Goal: Information Seeking & Learning: Learn about a topic

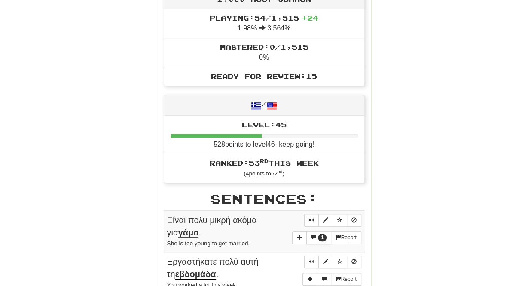
scroll to position [34, 0]
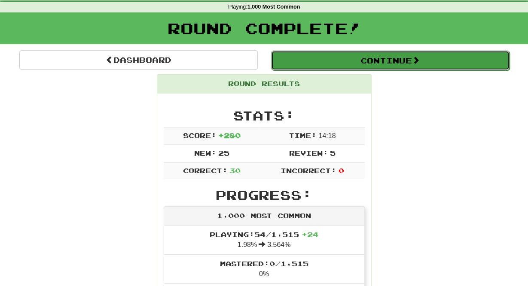
click at [396, 67] on button "Continue" at bounding box center [390, 61] width 238 height 20
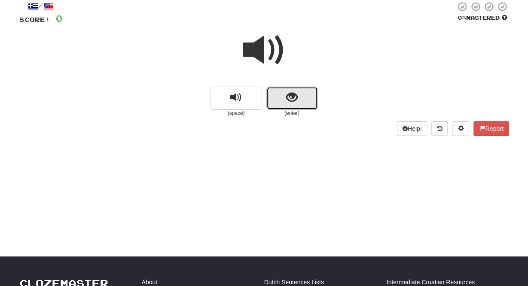
click at [291, 106] on button "show sentence" at bounding box center [292, 98] width 52 height 23
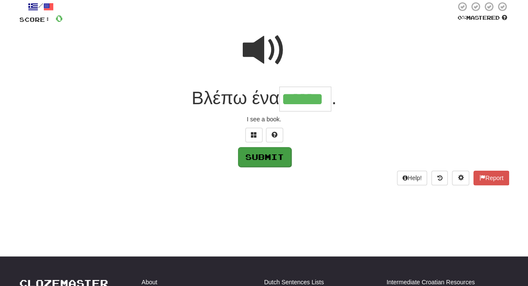
type input "******"
click at [254, 158] on button "Submit" at bounding box center [264, 157] width 53 height 20
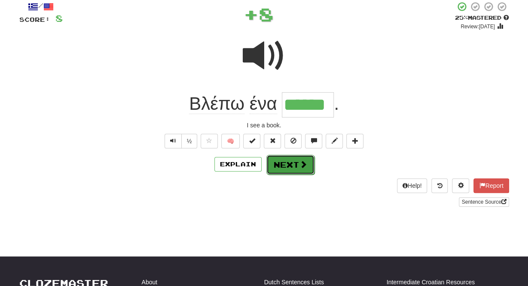
click at [286, 170] on button "Next" at bounding box center [290, 165] width 48 height 20
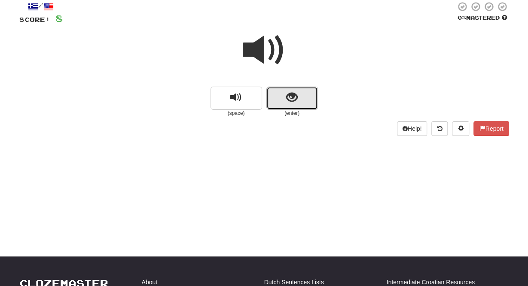
click at [293, 98] on span "show sentence" at bounding box center [292, 98] width 12 height 12
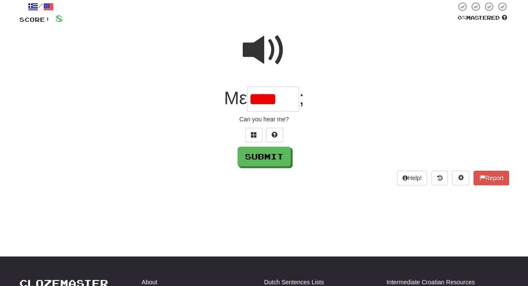
scroll to position [0, 0]
type input "*****"
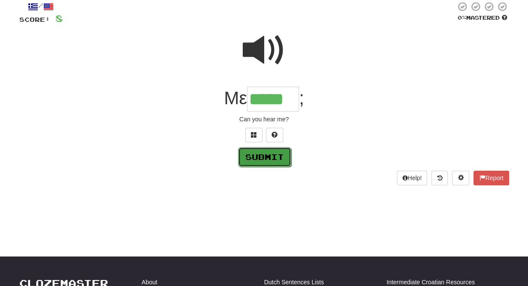
click at [264, 162] on button "Submit" at bounding box center [264, 157] width 53 height 20
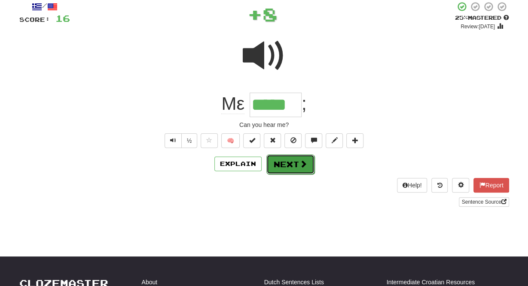
click at [292, 166] on button "Next" at bounding box center [290, 165] width 48 height 20
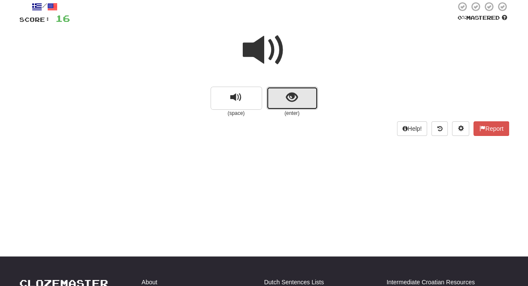
click at [292, 102] on span "show sentence" at bounding box center [292, 98] width 12 height 12
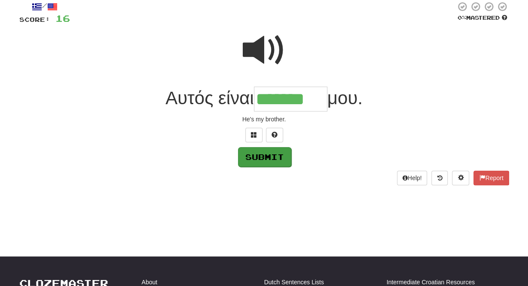
type input "*******"
click at [274, 159] on button "Submit" at bounding box center [264, 157] width 53 height 20
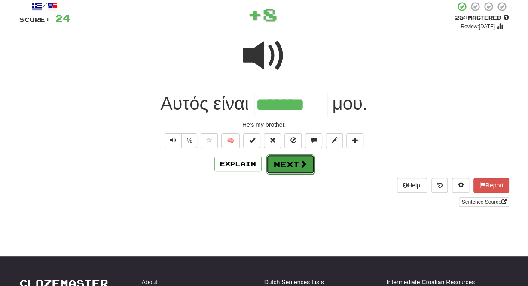
click at [287, 165] on button "Next" at bounding box center [290, 165] width 48 height 20
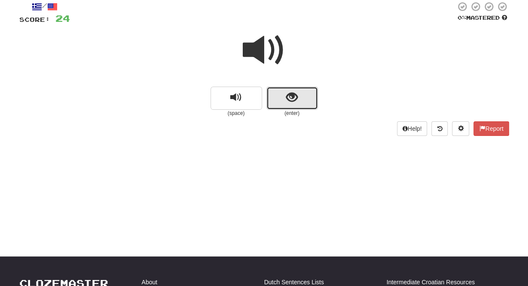
click at [291, 99] on span "show sentence" at bounding box center [292, 98] width 12 height 12
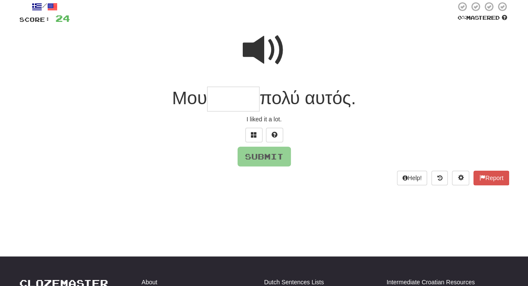
type input "*"
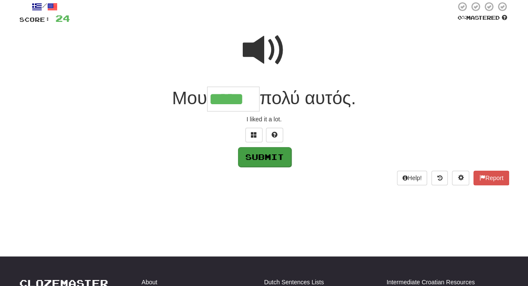
type input "*****"
click at [281, 156] on button "Submit" at bounding box center [264, 157] width 53 height 20
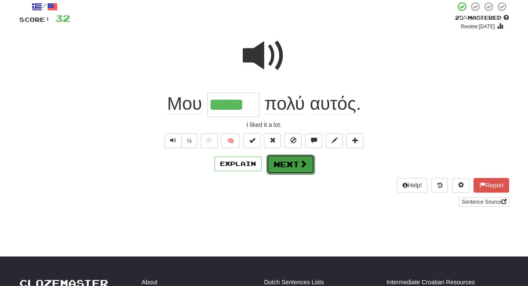
click at [290, 164] on button "Next" at bounding box center [290, 165] width 48 height 20
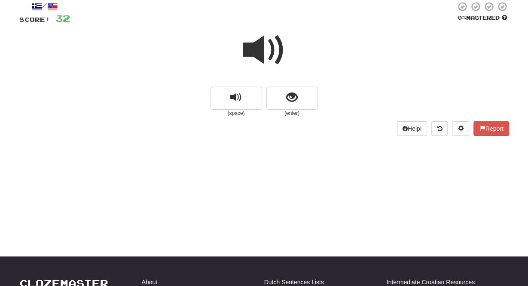
click at [255, 50] on span at bounding box center [264, 50] width 43 height 43
click at [258, 47] on span at bounding box center [264, 50] width 43 height 43
click at [294, 98] on span "show sentence" at bounding box center [292, 98] width 12 height 12
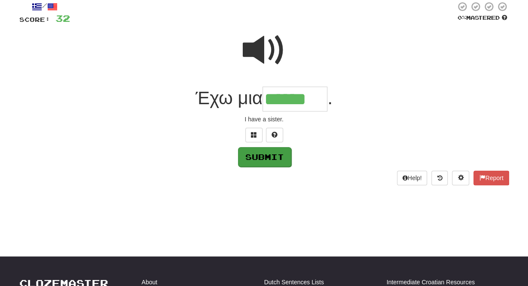
type input "******"
click at [255, 155] on button "Submit" at bounding box center [264, 157] width 53 height 20
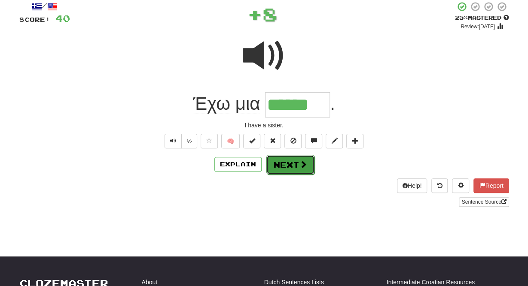
click at [279, 159] on button "Next" at bounding box center [290, 165] width 48 height 20
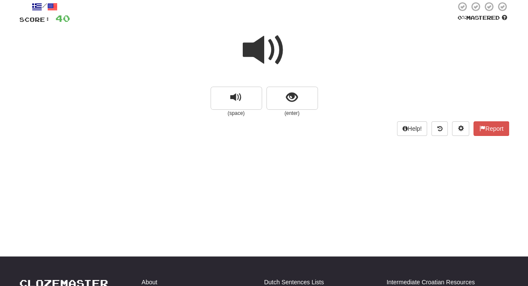
click at [257, 48] on span at bounding box center [264, 50] width 43 height 43
click at [294, 99] on span "show sentence" at bounding box center [292, 98] width 12 height 12
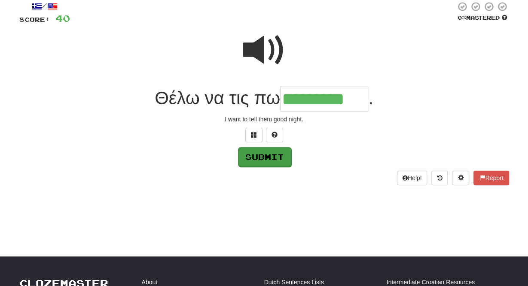
type input "*********"
click at [259, 156] on button "Submit" at bounding box center [264, 157] width 53 height 20
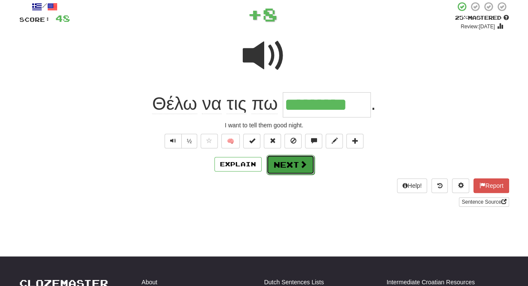
click at [283, 162] on button "Next" at bounding box center [290, 165] width 48 height 20
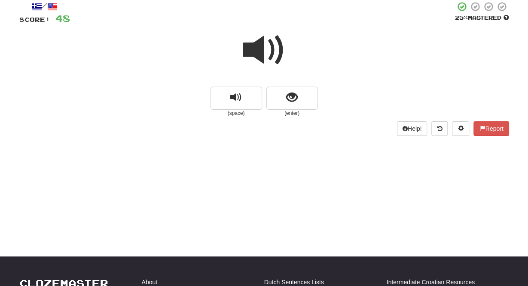
click at [260, 44] on span at bounding box center [264, 50] width 43 height 43
click at [294, 98] on span "show sentence" at bounding box center [292, 98] width 12 height 12
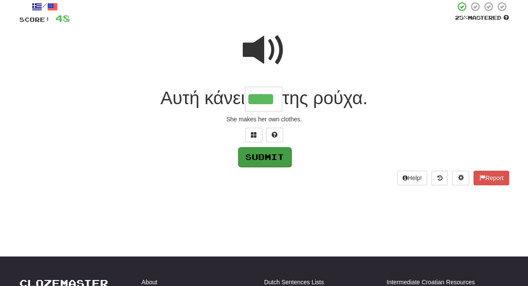
type input "****"
click at [263, 158] on button "Submit" at bounding box center [264, 157] width 53 height 20
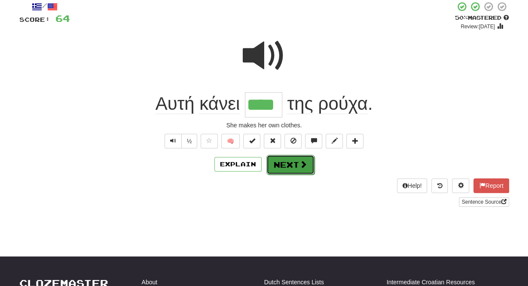
click at [282, 162] on button "Next" at bounding box center [290, 165] width 48 height 20
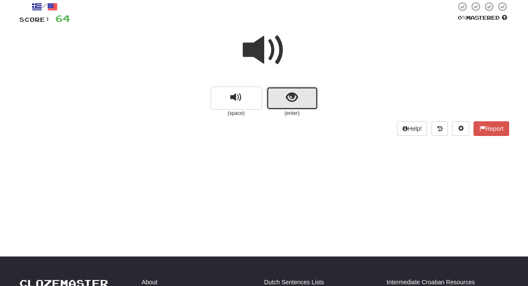
click at [289, 97] on span "show sentence" at bounding box center [292, 98] width 12 height 12
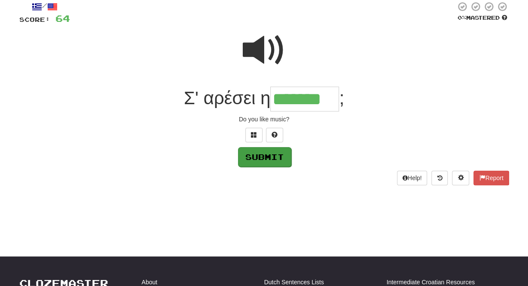
type input "*******"
click at [264, 161] on button "Submit" at bounding box center [264, 157] width 53 height 20
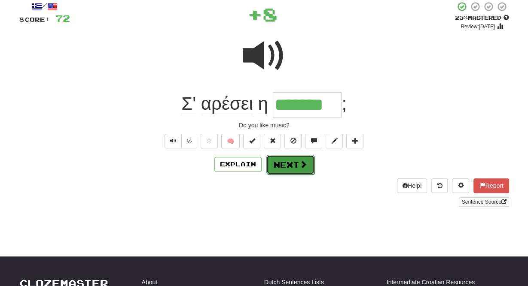
click at [284, 168] on button "Next" at bounding box center [290, 165] width 48 height 20
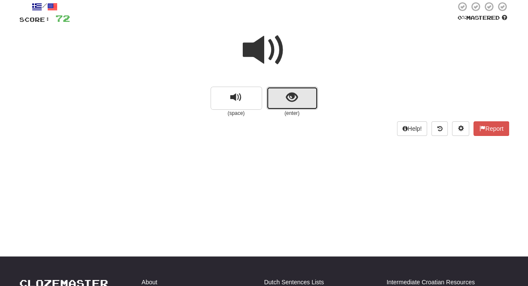
click at [290, 108] on button "show sentence" at bounding box center [292, 98] width 52 height 23
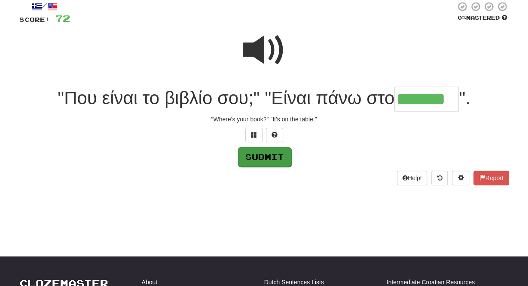
type input "*******"
click at [264, 159] on button "Submit" at bounding box center [264, 157] width 53 height 20
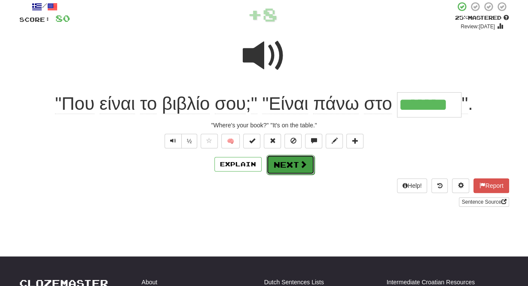
click at [279, 162] on button "Next" at bounding box center [290, 165] width 48 height 20
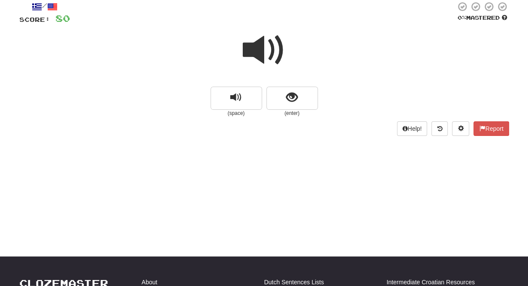
click at [257, 49] on span at bounding box center [264, 50] width 43 height 43
click at [297, 98] on span "show sentence" at bounding box center [292, 98] width 12 height 12
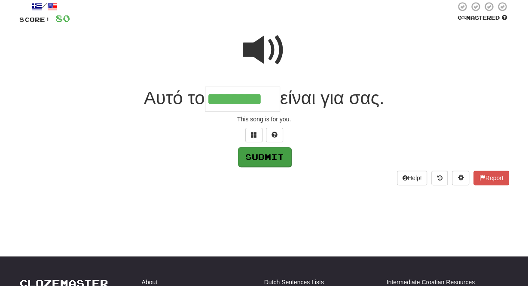
type input "********"
click at [275, 158] on button "Submit" at bounding box center [264, 157] width 53 height 20
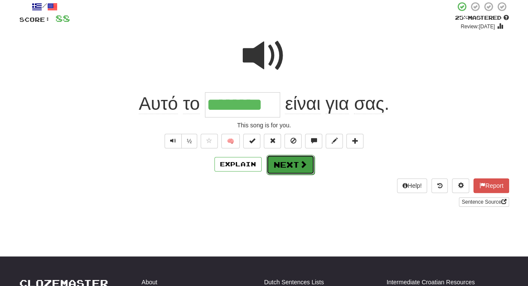
click at [288, 170] on button "Next" at bounding box center [290, 165] width 48 height 20
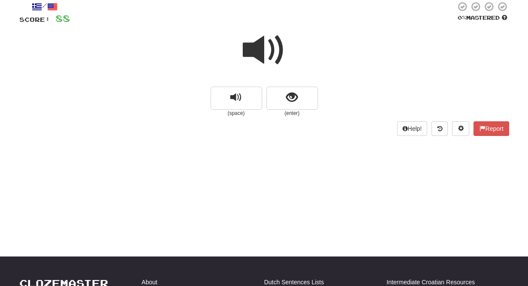
click at [256, 53] on span at bounding box center [264, 50] width 43 height 43
click at [255, 49] on span at bounding box center [264, 50] width 43 height 43
click at [314, 100] on button "show sentence" at bounding box center [292, 98] width 52 height 23
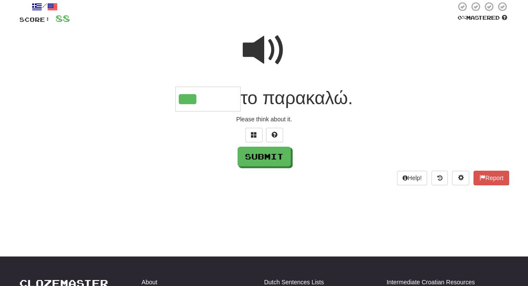
click at [249, 47] on span at bounding box center [264, 50] width 43 height 43
click at [205, 102] on input "***" at bounding box center [207, 99] width 65 height 25
click at [269, 155] on button "Submit" at bounding box center [264, 157] width 53 height 20
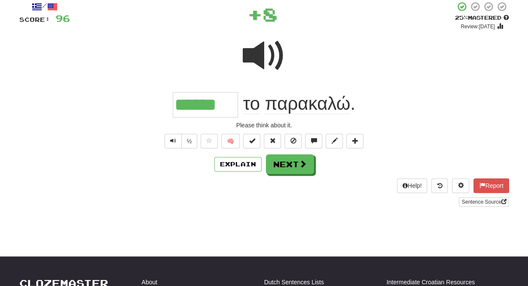
type input "******"
click at [295, 164] on button "Next" at bounding box center [290, 165] width 48 height 20
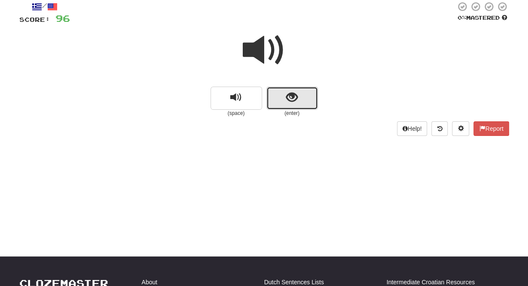
click at [291, 106] on button "show sentence" at bounding box center [292, 98] width 52 height 23
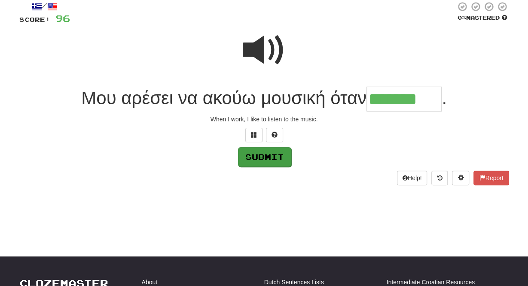
type input "*******"
click at [252, 155] on button "Submit" at bounding box center [264, 157] width 53 height 20
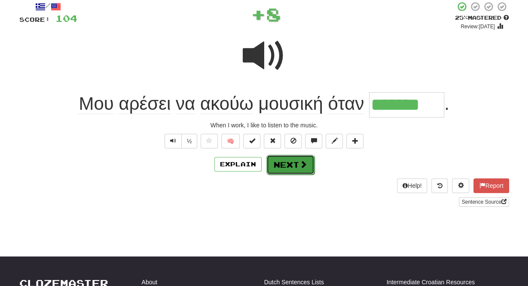
click at [290, 162] on button "Next" at bounding box center [290, 165] width 48 height 20
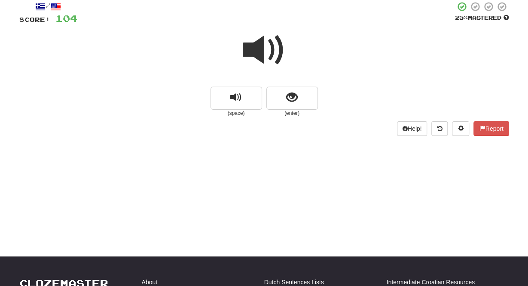
click at [255, 52] on span at bounding box center [264, 50] width 43 height 43
click at [256, 49] on span at bounding box center [264, 50] width 43 height 43
click at [257, 49] on span at bounding box center [264, 50] width 43 height 43
click at [308, 103] on button "show sentence" at bounding box center [292, 98] width 52 height 23
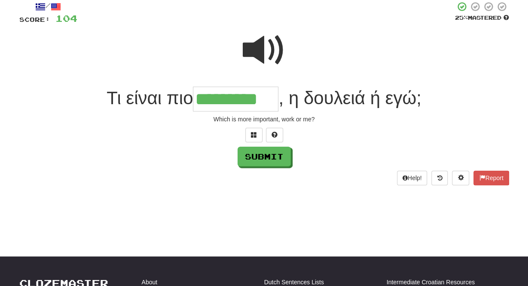
type input "*********"
click at [251, 45] on span at bounding box center [264, 50] width 43 height 43
click at [276, 159] on button "Submit" at bounding box center [264, 157] width 53 height 20
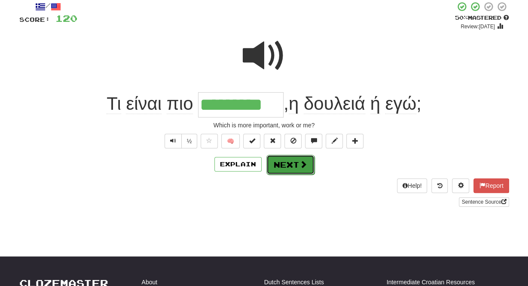
click at [289, 163] on button "Next" at bounding box center [290, 165] width 48 height 20
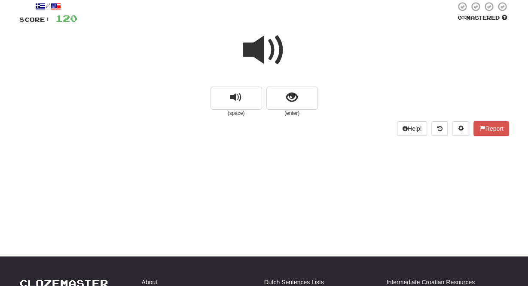
click at [256, 55] on span at bounding box center [264, 50] width 43 height 43
click at [258, 50] on span at bounding box center [264, 50] width 43 height 43
click at [301, 94] on button "show sentence" at bounding box center [292, 98] width 52 height 23
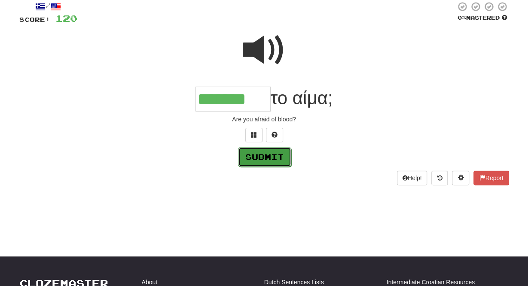
click at [273, 158] on button "Submit" at bounding box center [264, 157] width 53 height 20
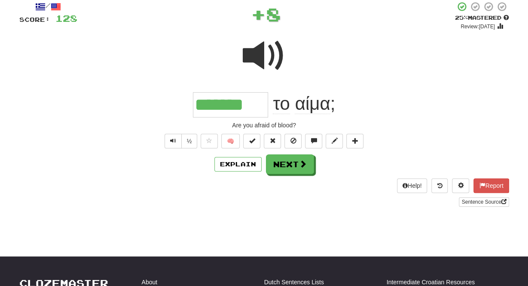
type input "*******"
click at [296, 160] on button "Next" at bounding box center [290, 165] width 48 height 20
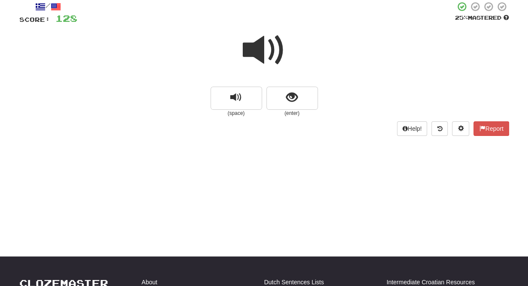
click at [261, 50] on span at bounding box center [264, 50] width 43 height 43
click at [299, 101] on button "show sentence" at bounding box center [292, 98] width 52 height 23
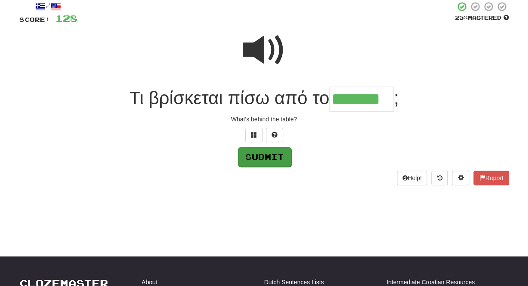
type input "*******"
click at [259, 163] on button "Submit" at bounding box center [264, 157] width 53 height 20
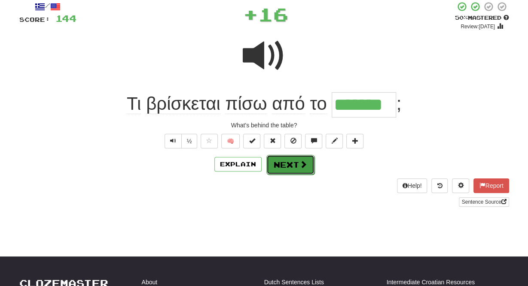
click at [290, 163] on button "Next" at bounding box center [290, 165] width 48 height 20
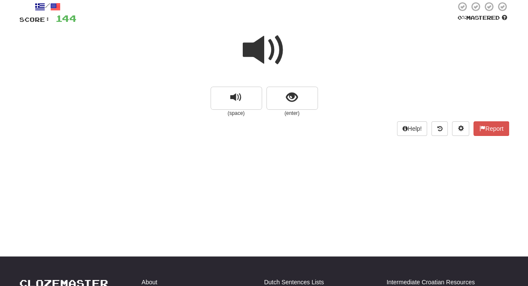
click at [265, 48] on span at bounding box center [264, 50] width 43 height 43
click at [292, 103] on span "show sentence" at bounding box center [292, 98] width 12 height 12
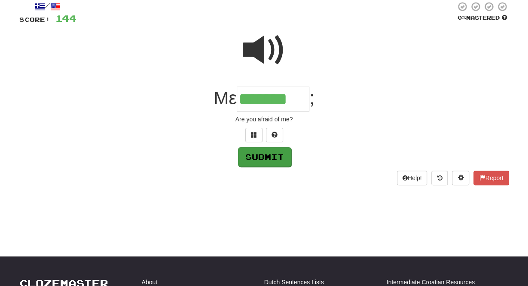
type input "*******"
click at [274, 152] on button "Submit" at bounding box center [264, 157] width 53 height 20
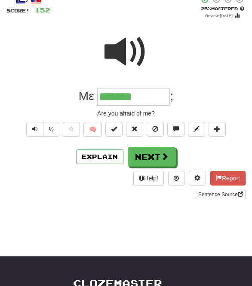
click at [232, 82] on div at bounding box center [125, 57] width 239 height 61
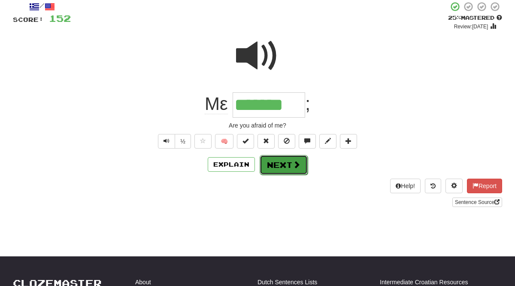
click at [274, 160] on button "Next" at bounding box center [284, 165] width 48 height 20
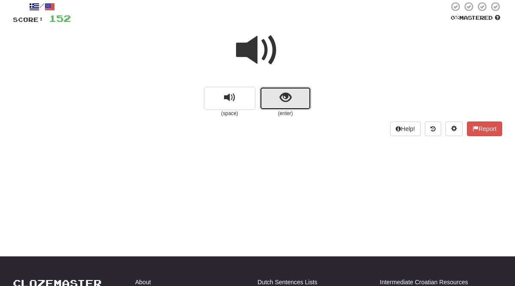
click at [289, 94] on span "show sentence" at bounding box center [286, 98] width 12 height 12
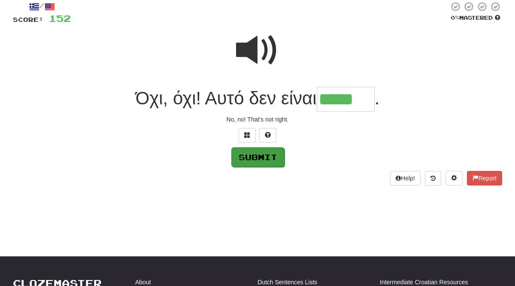
type input "*****"
click at [247, 156] on button "Submit" at bounding box center [257, 157] width 53 height 20
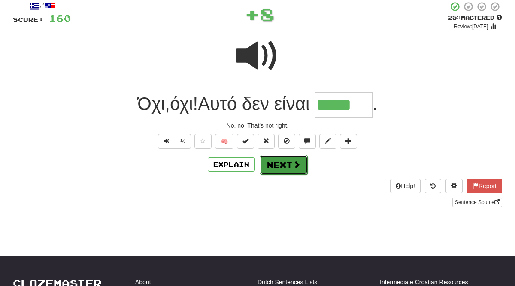
click at [277, 163] on button "Next" at bounding box center [284, 165] width 48 height 20
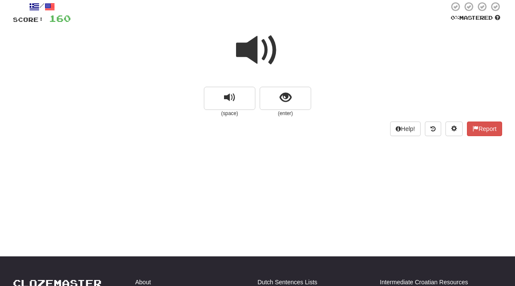
click at [247, 49] on span at bounding box center [257, 50] width 43 height 43
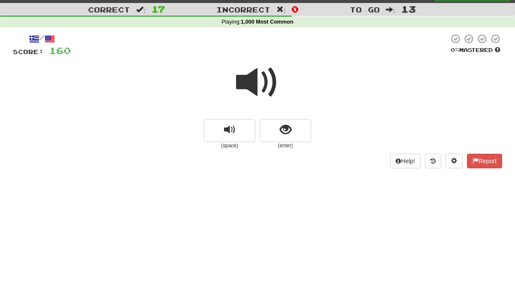
scroll to position [18, 0]
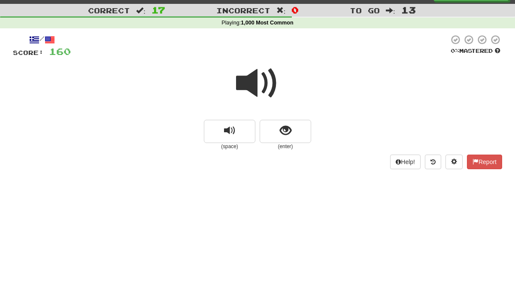
click at [244, 82] on span at bounding box center [257, 83] width 43 height 43
click at [298, 124] on button "show sentence" at bounding box center [286, 131] width 52 height 23
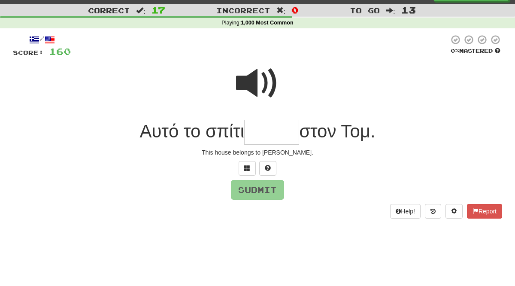
click at [298, 124] on input "text" at bounding box center [271, 132] width 55 height 25
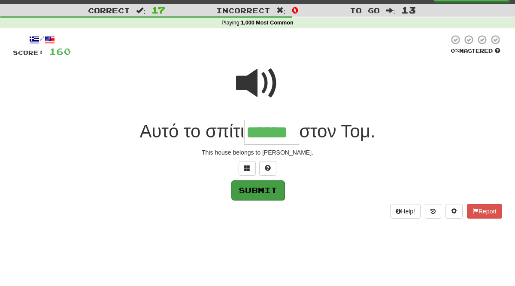
type input "******"
click at [267, 188] on button "Submit" at bounding box center [257, 190] width 53 height 20
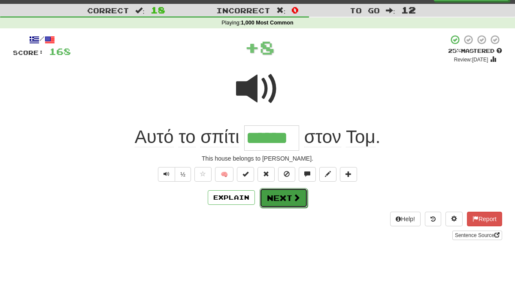
click at [283, 196] on button "Next" at bounding box center [284, 198] width 48 height 20
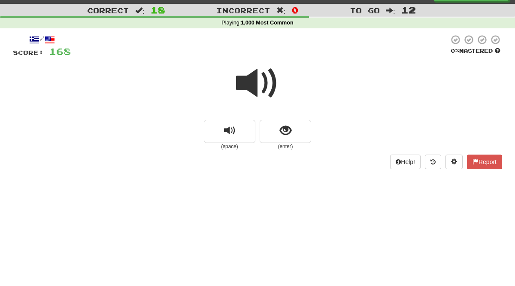
click at [249, 87] on span at bounding box center [257, 83] width 43 height 43
click at [249, 81] on span at bounding box center [257, 83] width 43 height 43
click at [294, 130] on button "show sentence" at bounding box center [286, 131] width 52 height 23
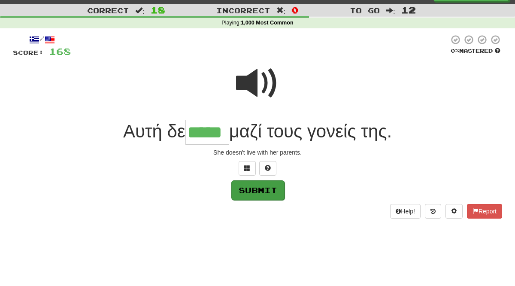
type input "*****"
click at [271, 189] on button "Submit" at bounding box center [257, 190] width 53 height 20
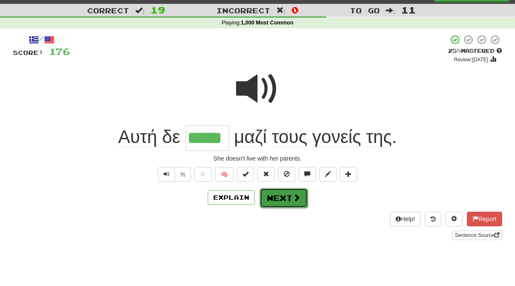
click at [276, 199] on button "Next" at bounding box center [284, 198] width 48 height 20
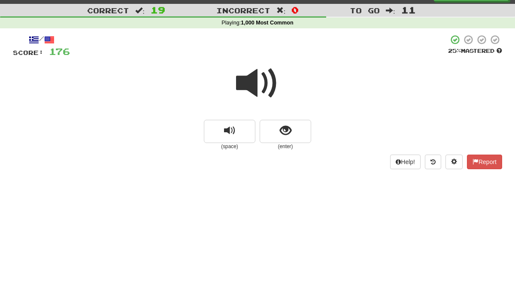
click at [249, 82] on span at bounding box center [257, 83] width 43 height 43
click at [251, 79] on span at bounding box center [257, 83] width 43 height 43
click at [291, 126] on button "show sentence" at bounding box center [286, 131] width 52 height 23
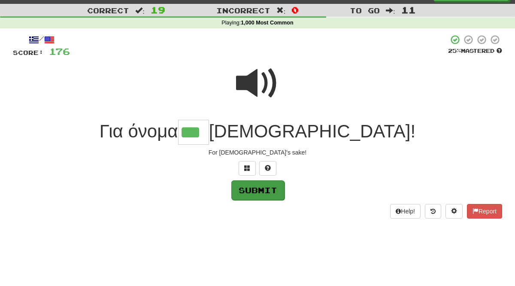
type input "***"
click at [259, 190] on button "Submit" at bounding box center [257, 190] width 53 height 20
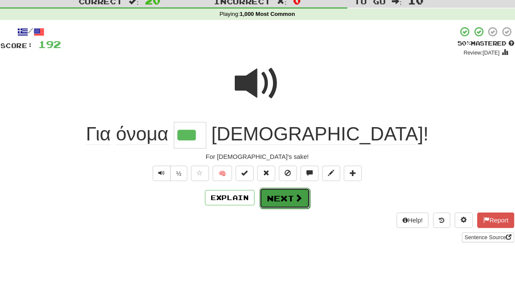
click at [291, 197] on button "Next" at bounding box center [284, 198] width 48 height 20
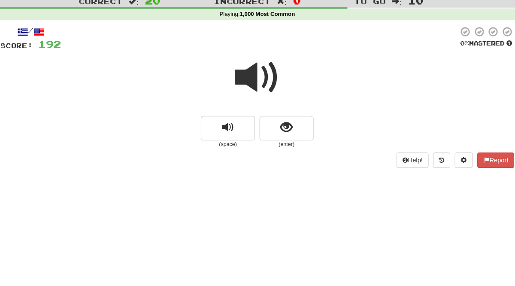
click at [249, 83] on span at bounding box center [257, 83] width 43 height 43
click at [249, 82] on span at bounding box center [257, 83] width 43 height 43
click at [290, 125] on span "show sentence" at bounding box center [286, 131] width 12 height 12
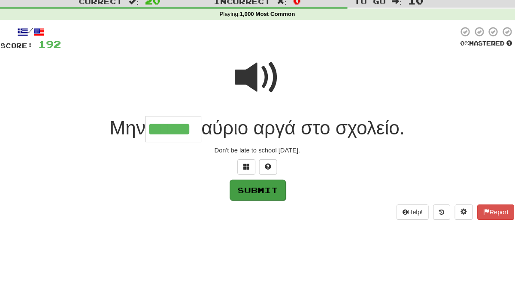
type input "******"
click at [267, 187] on button "Submit" at bounding box center [257, 190] width 53 height 20
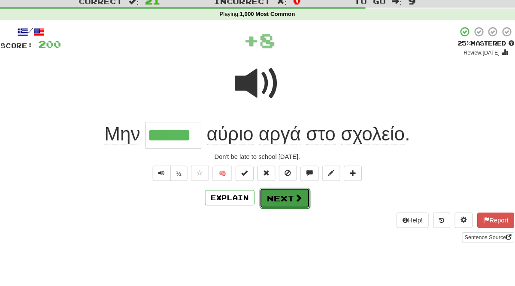
click at [283, 199] on button "Next" at bounding box center [284, 198] width 48 height 20
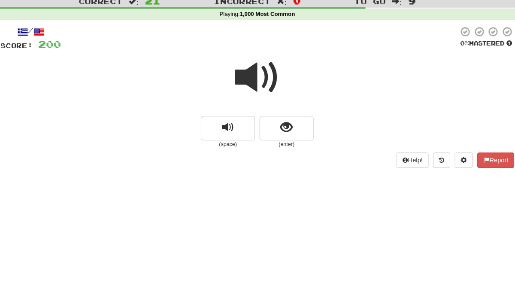
click at [247, 82] on span at bounding box center [257, 83] width 43 height 43
click at [287, 125] on span "show sentence" at bounding box center [286, 131] width 12 height 12
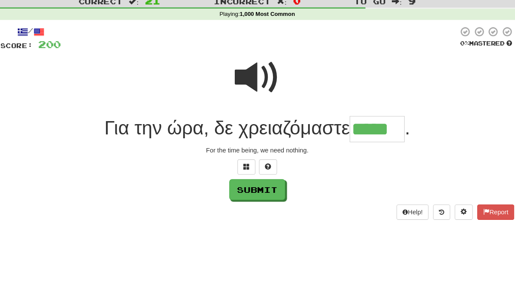
scroll to position [0, 0]
type input "******"
click at [249, 187] on button "Submit" at bounding box center [257, 190] width 53 height 20
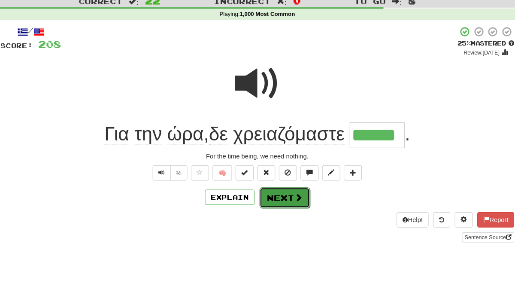
click at [274, 194] on button "Next" at bounding box center [284, 198] width 48 height 20
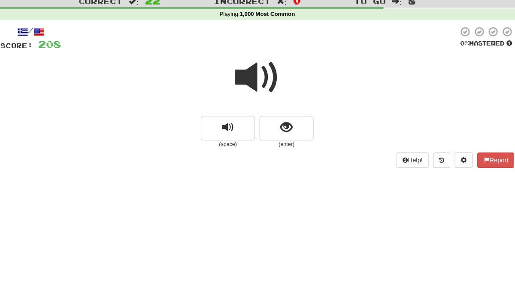
click at [247, 87] on span at bounding box center [257, 83] width 43 height 43
click at [298, 122] on button "show sentence" at bounding box center [286, 131] width 52 height 23
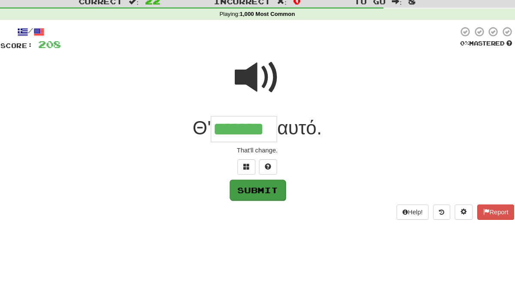
type input "*******"
click at [262, 190] on button "Submit" at bounding box center [257, 190] width 53 height 20
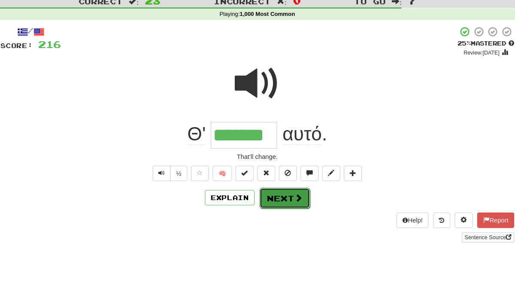
click at [282, 200] on button "Next" at bounding box center [284, 198] width 48 height 20
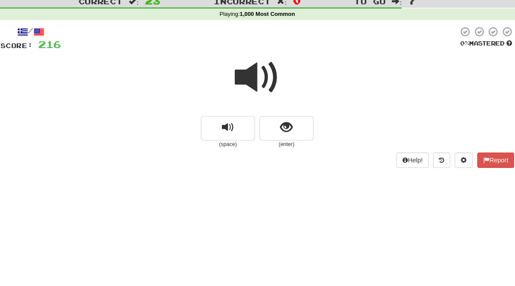
scroll to position [23, 0]
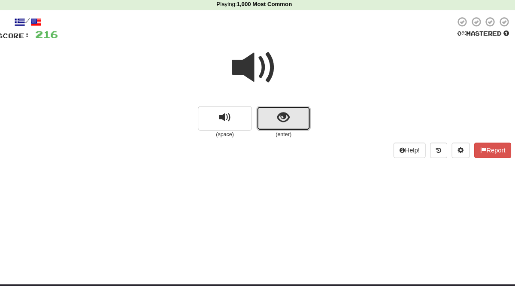
click at [281, 118] on button "show sentence" at bounding box center [286, 126] width 52 height 23
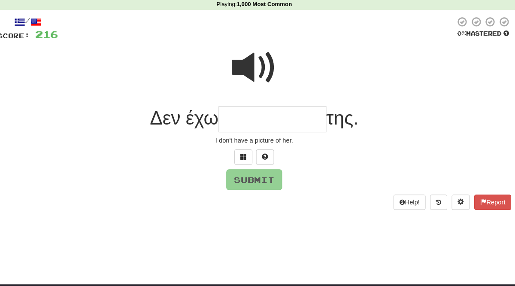
type input "*"
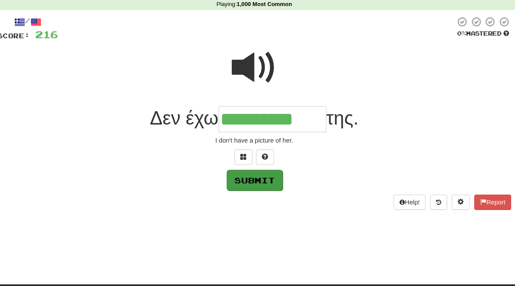
type input "**********"
click at [257, 191] on button "Submit" at bounding box center [257, 185] width 53 height 20
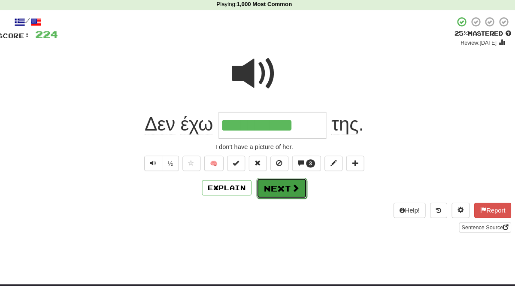
click at [287, 194] on button "Next" at bounding box center [284, 193] width 48 height 20
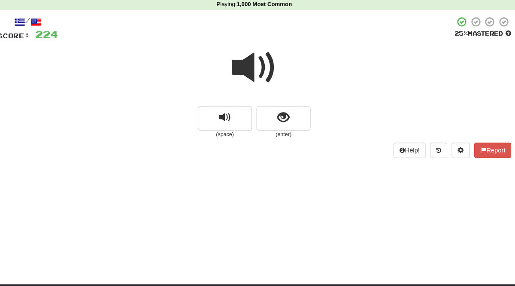
click at [251, 79] on span at bounding box center [257, 78] width 43 height 43
click at [289, 123] on span "show sentence" at bounding box center [286, 126] width 12 height 12
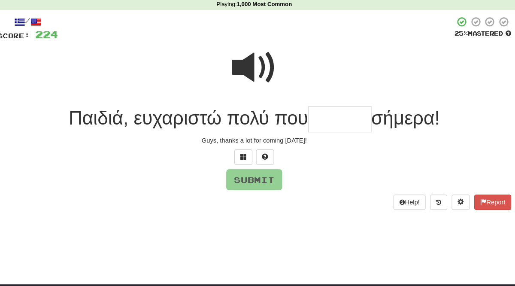
type input "*"
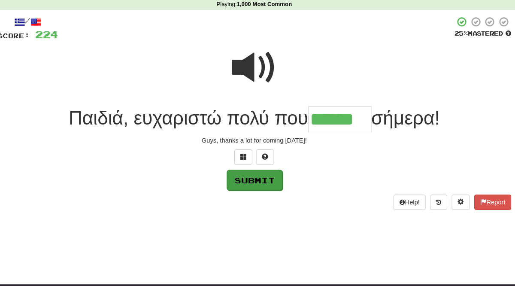
type input "******"
click at [261, 184] on button "Submit" at bounding box center [257, 185] width 53 height 20
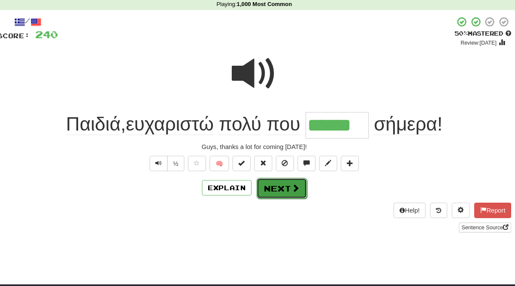
click at [276, 191] on button "Next" at bounding box center [284, 193] width 48 height 20
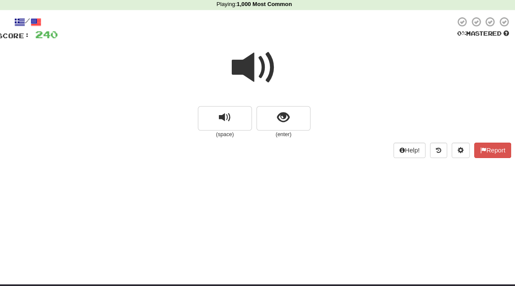
click at [246, 79] on span at bounding box center [257, 78] width 43 height 43
click at [249, 76] on span at bounding box center [257, 78] width 43 height 43
click at [296, 125] on button "show sentence" at bounding box center [286, 126] width 52 height 23
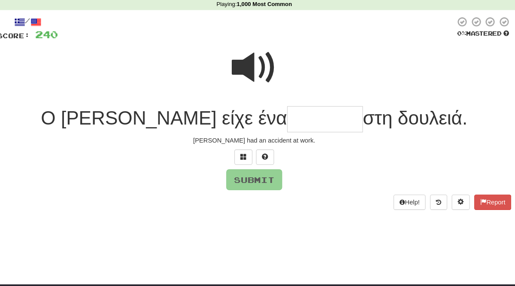
click at [256, 80] on span at bounding box center [257, 78] width 43 height 43
click at [289, 124] on input "text" at bounding box center [325, 127] width 72 height 25
type input "*"
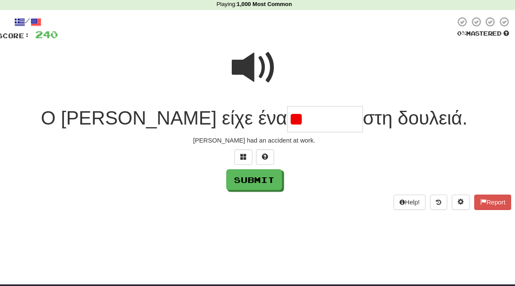
type input "*"
click at [242, 74] on span at bounding box center [257, 78] width 43 height 43
click at [289, 129] on input "text" at bounding box center [325, 127] width 72 height 25
paste input "*******"
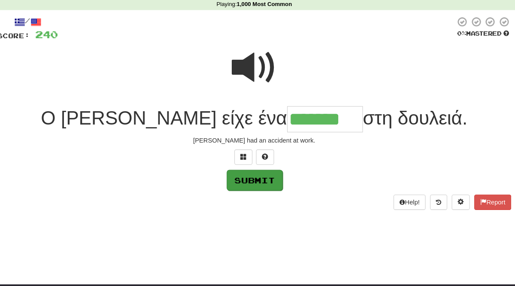
type input "*******"
click at [267, 182] on button "Submit" at bounding box center [257, 185] width 53 height 20
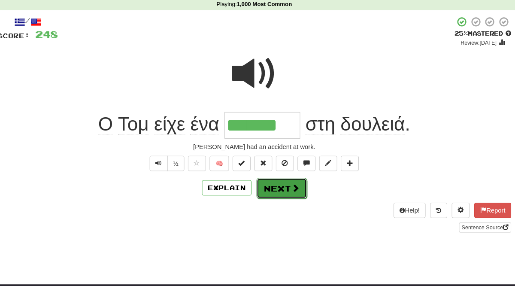
click at [279, 194] on button "Next" at bounding box center [284, 193] width 48 height 20
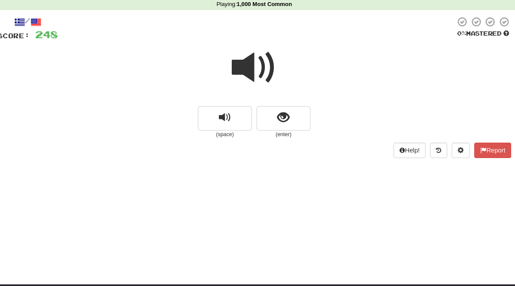
click at [253, 75] on span at bounding box center [257, 78] width 43 height 43
click at [291, 130] on button "show sentence" at bounding box center [286, 126] width 52 height 23
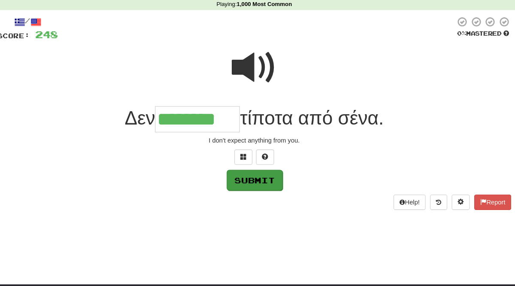
type input "********"
click at [270, 187] on button "Submit" at bounding box center [257, 185] width 53 height 20
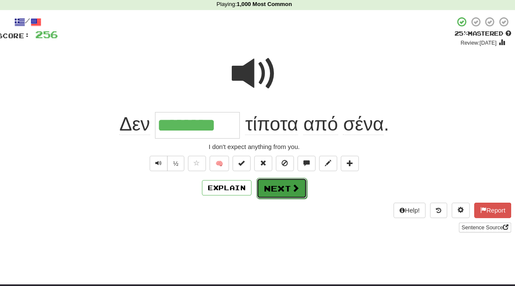
drag, startPoint x: 270, startPoint y: 187, endPoint x: 276, endPoint y: 190, distance: 6.0
click at [276, 190] on button "Next" at bounding box center [284, 193] width 48 height 20
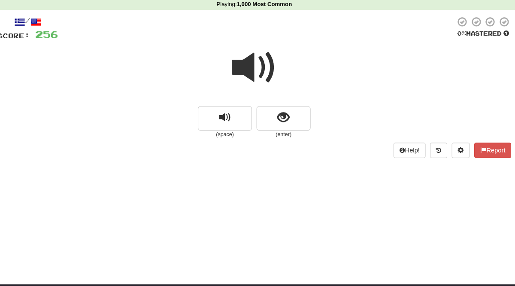
click at [249, 76] on span at bounding box center [257, 78] width 43 height 43
click at [299, 126] on button "show sentence" at bounding box center [286, 126] width 52 height 23
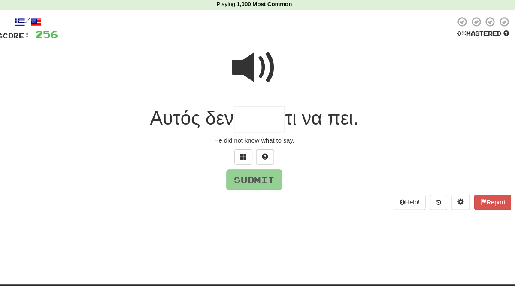
type input "*"
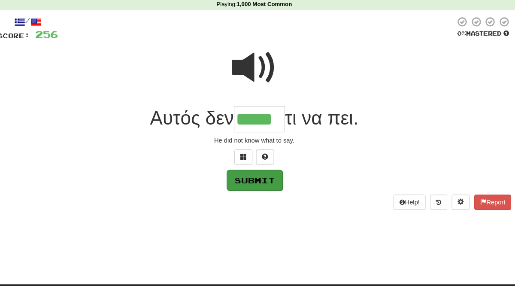
type input "*****"
click at [275, 182] on button "Submit" at bounding box center [257, 185] width 53 height 20
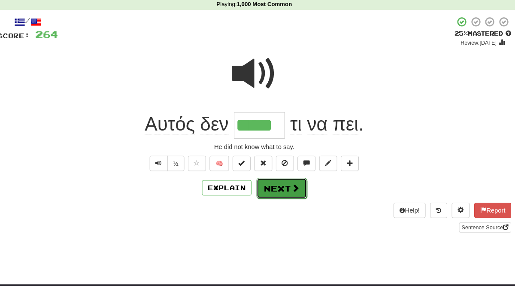
click at [280, 191] on button "Next" at bounding box center [284, 193] width 48 height 20
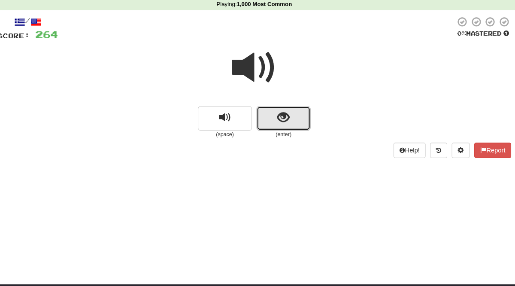
click at [291, 125] on button "show sentence" at bounding box center [286, 126] width 52 height 23
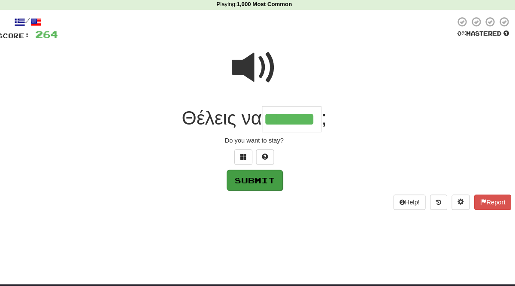
type input "*******"
click at [260, 189] on button "Submit" at bounding box center [257, 185] width 53 height 20
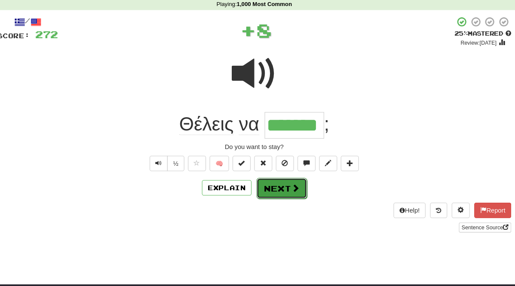
click at [281, 194] on button "Next" at bounding box center [284, 193] width 48 height 20
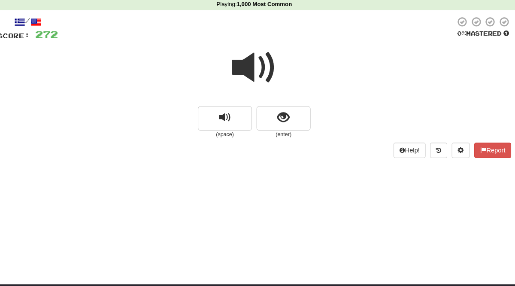
click at [247, 77] on span at bounding box center [257, 78] width 43 height 43
click at [246, 77] on span at bounding box center [257, 78] width 43 height 43
click at [297, 126] on button "show sentence" at bounding box center [286, 126] width 52 height 23
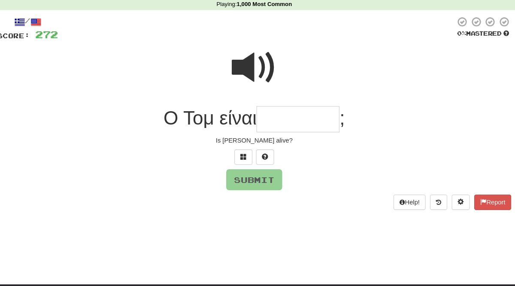
type input "*"
click at [244, 78] on span at bounding box center [257, 78] width 43 height 43
click at [275, 127] on input "text" at bounding box center [299, 127] width 79 height 25
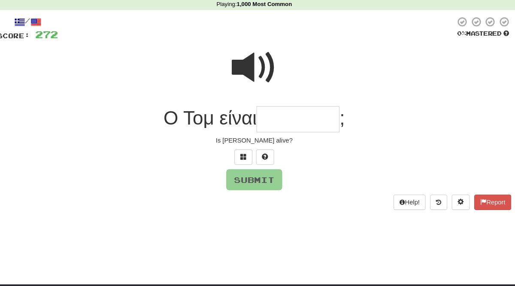
type input "*"
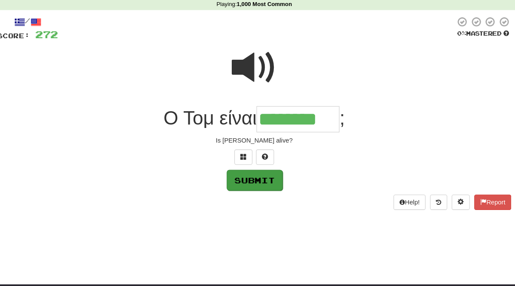
type input "********"
click at [258, 184] on button "Submit" at bounding box center [257, 185] width 53 height 20
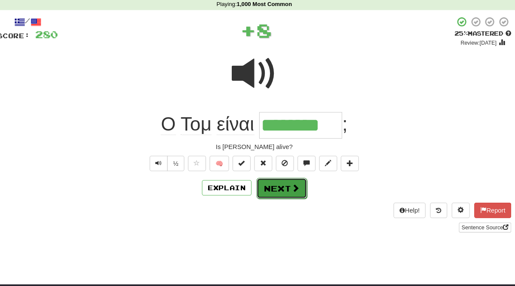
click at [273, 191] on button "Next" at bounding box center [284, 193] width 48 height 20
